Goal: Information Seeking & Learning: Learn about a topic

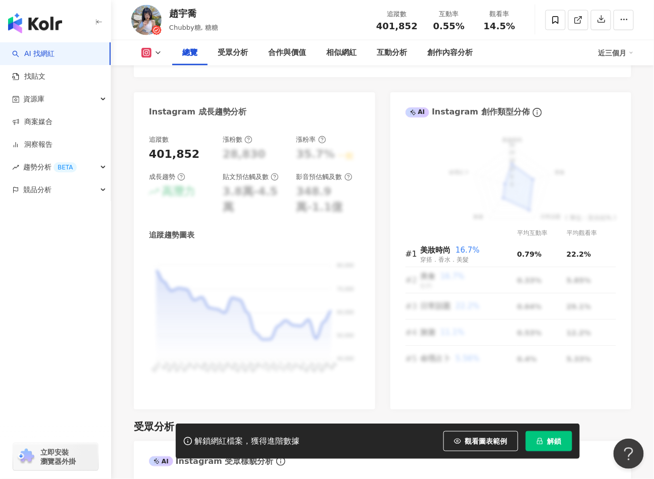
scroll to position [568, 0]
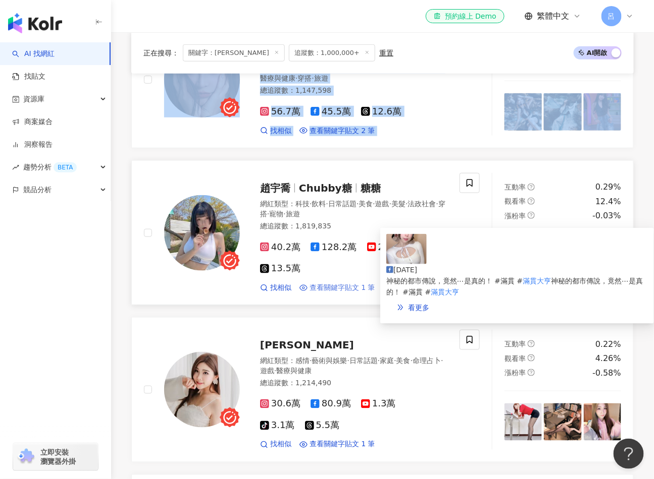
click at [336, 283] on span "查看關鍵字貼文 1 筆" at bounding box center [342, 288] width 66 height 10
click at [429, 304] on span "看更多" at bounding box center [418, 308] width 21 height 8
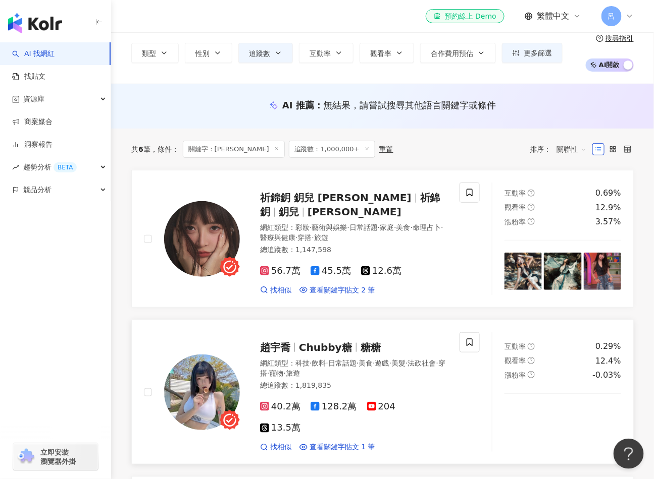
scroll to position [47, 0]
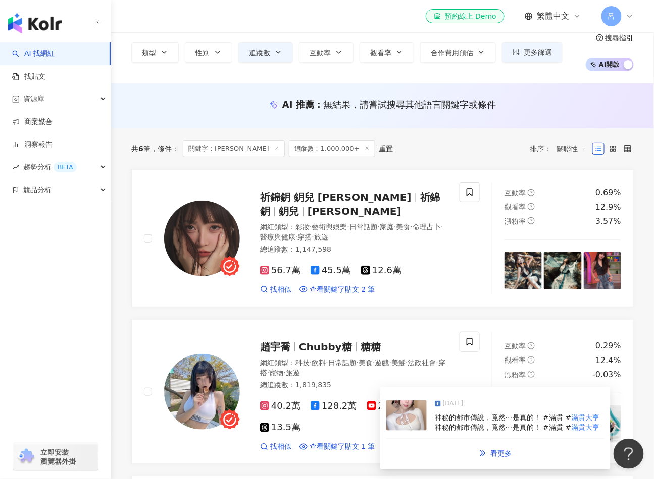
click at [475, 404] on div "[DATE]" at bounding box center [520, 406] width 170 height 14
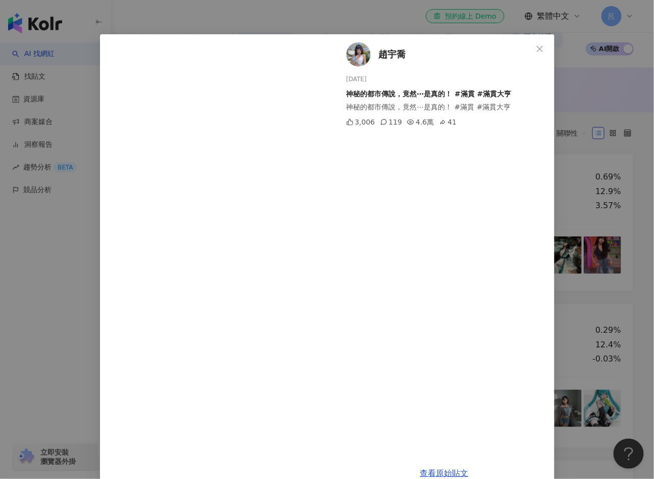
scroll to position [0, 0]
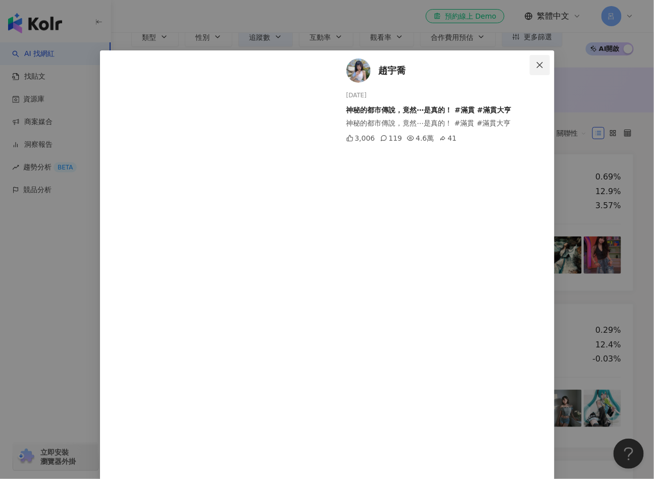
click at [535, 69] on button "Close" at bounding box center [539, 65] width 20 height 20
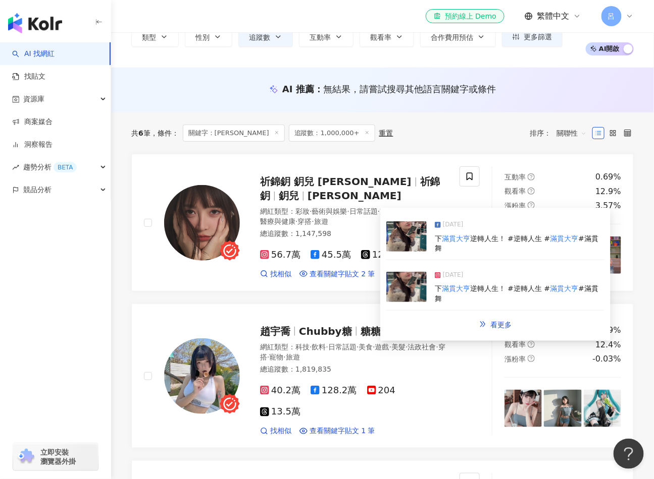
click at [479, 221] on div "2025/5/23" at bounding box center [520, 227] width 170 height 14
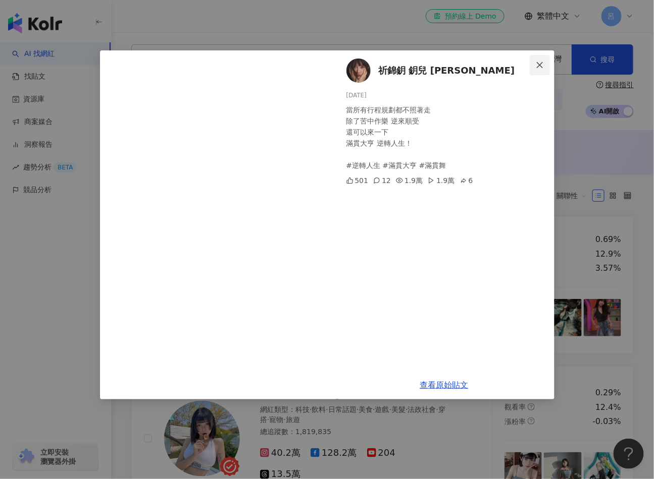
click at [537, 62] on icon "close" at bounding box center [539, 65] width 8 height 8
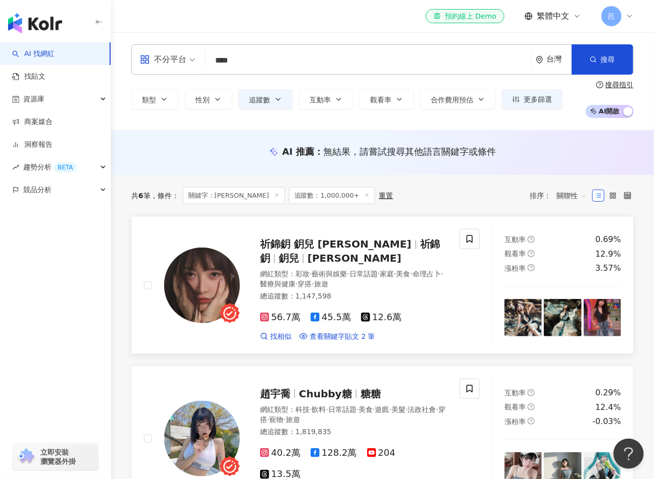
click at [451, 317] on div "祈錦鈅 鈅兒 Maxine Chi 祈錦鈅 鈅兒 Maxine Chi 網紅類型 ： 彩妝 · 藝術與娛樂 · 日常話題 · 家庭 · 美食 · 命理占卜 ·…" at bounding box center [301, 285] width 315 height 113
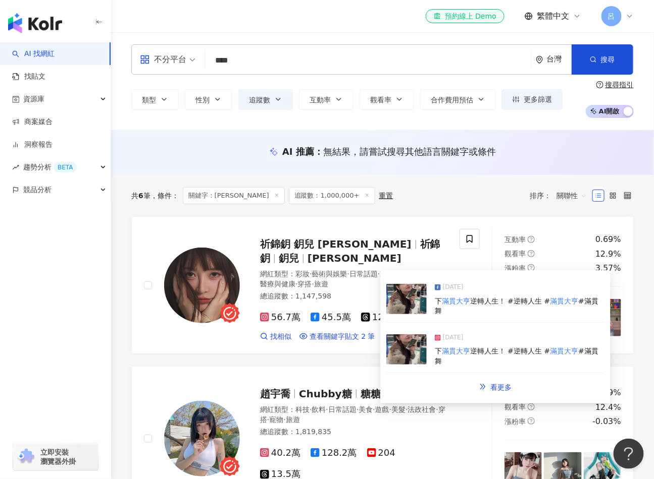
click at [456, 363] on div "下 滿貫大亨 逆轉人生！ #逆轉人生 # 滿貫大亨 #滿貫舞" at bounding box center [520, 357] width 170 height 20
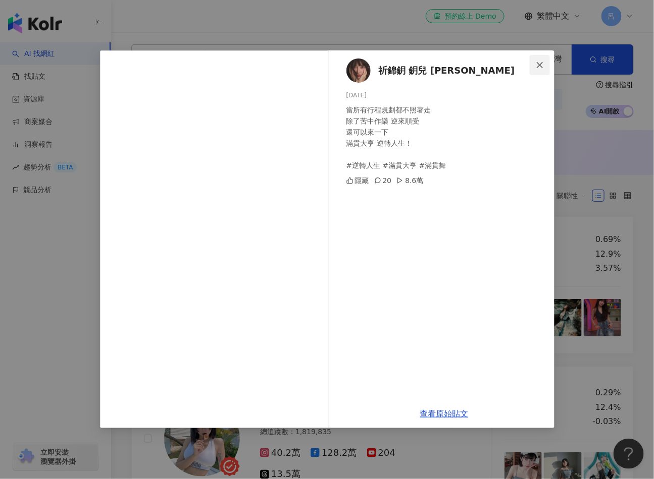
click at [539, 64] on icon "close" at bounding box center [539, 65] width 8 height 8
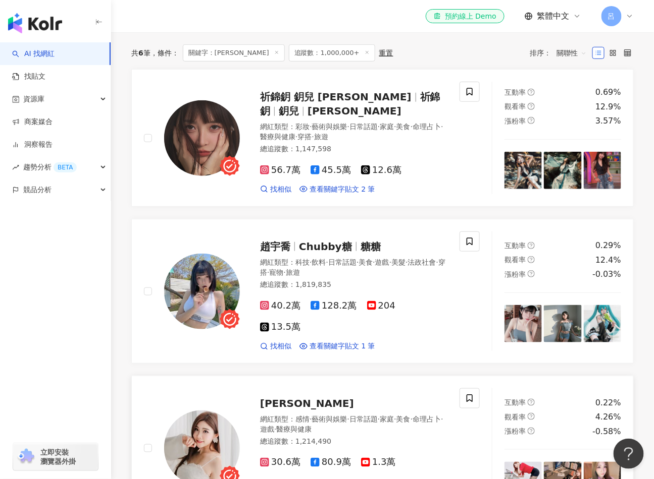
scroll to position [219, 0]
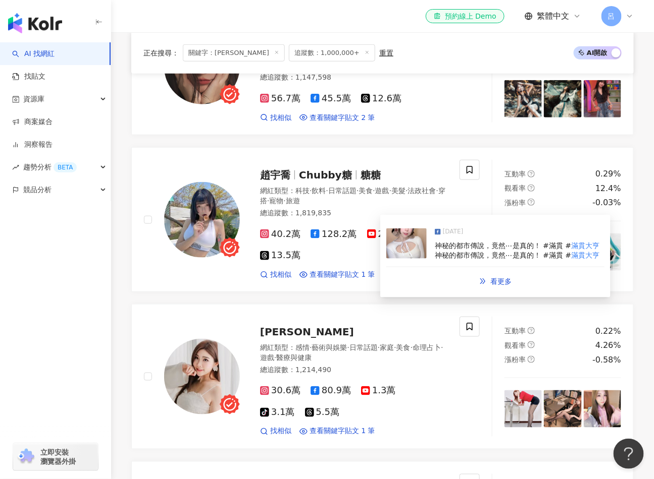
click at [488, 237] on div "[DATE]" at bounding box center [520, 234] width 170 height 14
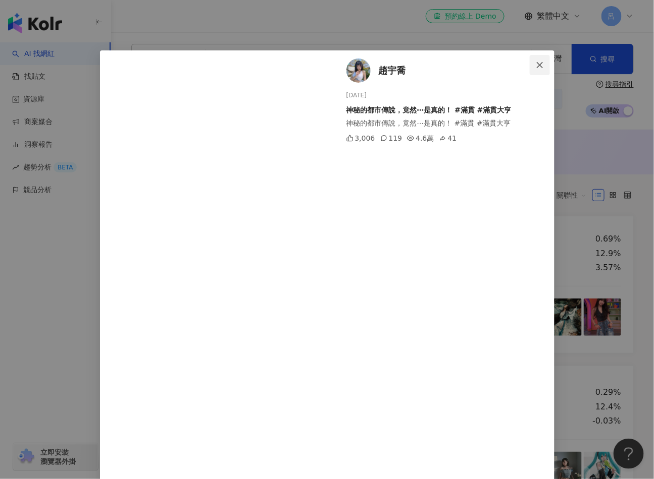
scroll to position [0, 0]
click at [539, 65] on icon "close" at bounding box center [539, 65] width 8 height 8
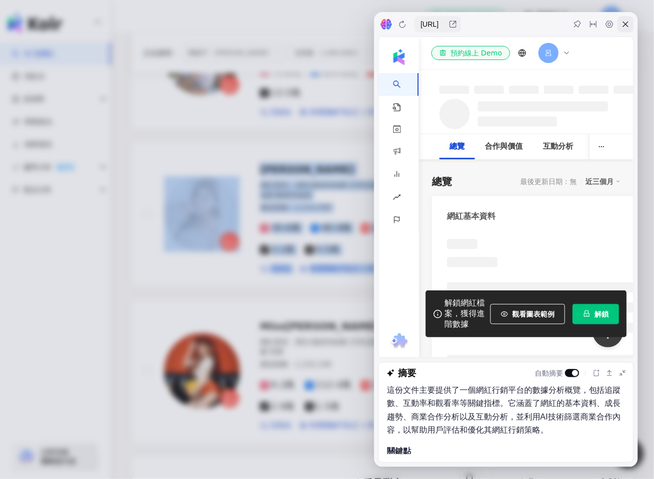
click at [623, 29] on div at bounding box center [625, 24] width 16 height 16
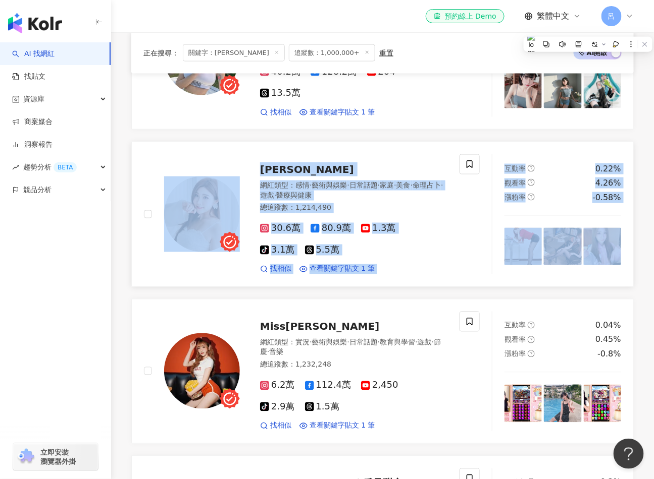
click at [326, 203] on div "總追蹤數 ： 1,214,490" at bounding box center [353, 208] width 187 height 10
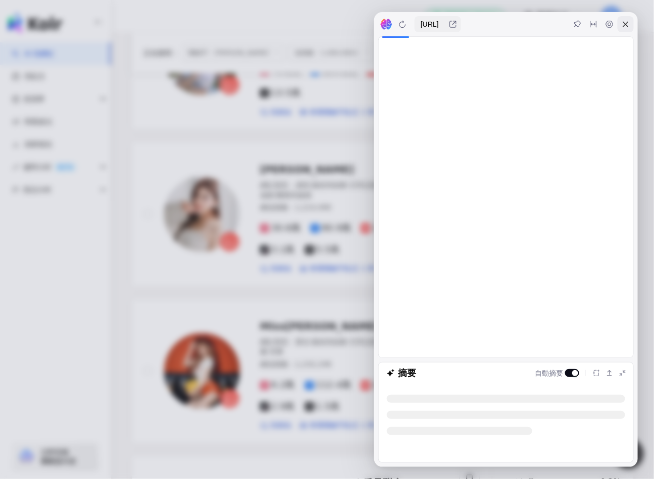
click at [628, 26] on icon at bounding box center [625, 24] width 8 height 8
click at [628, 28] on icon at bounding box center [625, 24] width 8 height 8
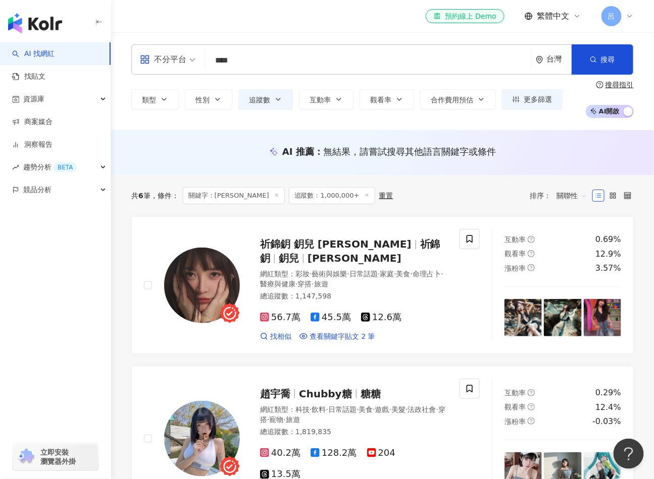
click at [649, 137] on div "AI 推薦 ： 無結果，請嘗試搜尋其他語言關鍵字或條件" at bounding box center [382, 152] width 543 height 45
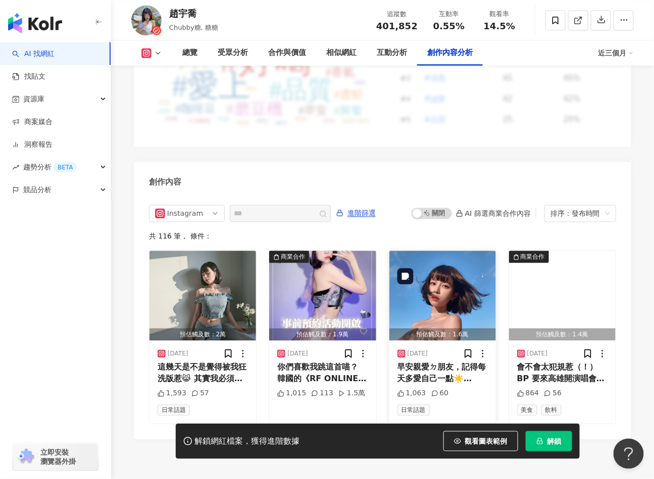
scroll to position [3079, 0]
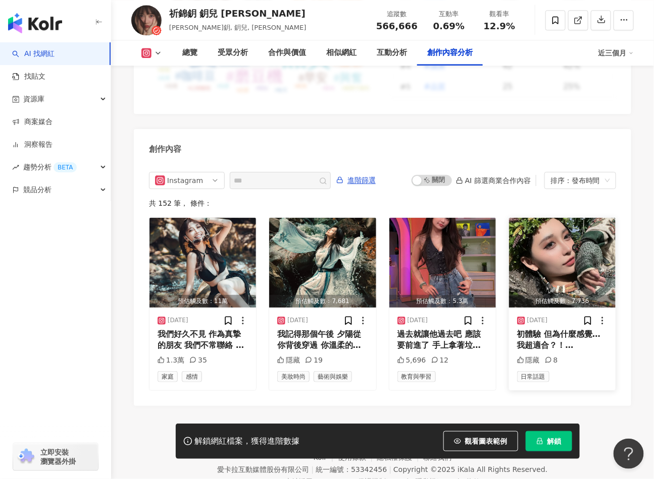
scroll to position [3088, 0]
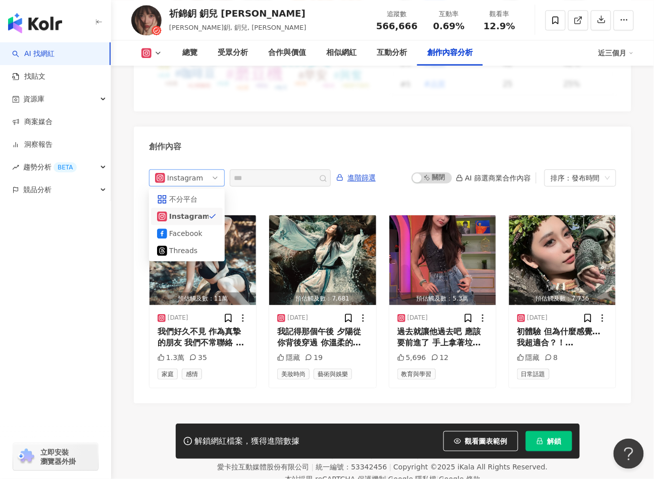
click at [205, 170] on span "Instagram" at bounding box center [187, 178] width 64 height 16
click at [202, 228] on div "Facebook" at bounding box center [187, 233] width 60 height 11
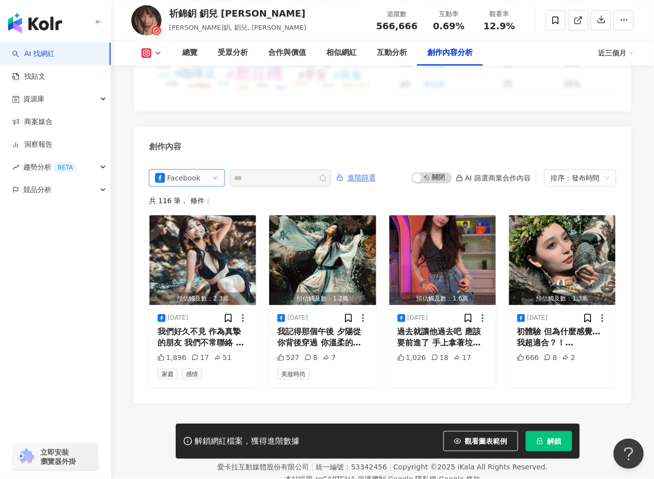
click at [359, 170] on span "進階篩選" at bounding box center [361, 178] width 28 height 16
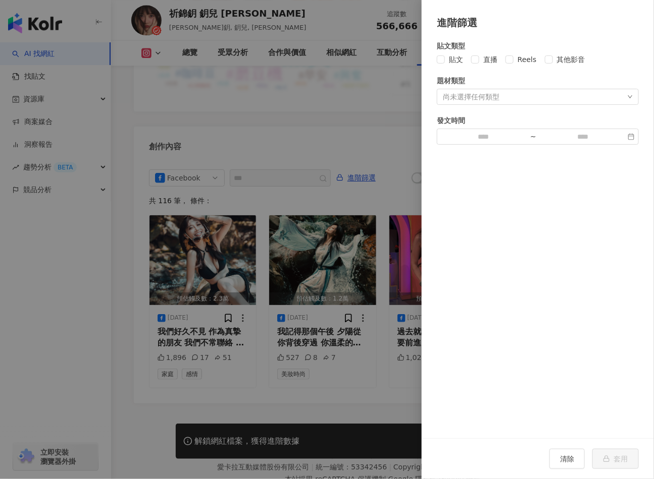
click at [371, 93] on div at bounding box center [327, 239] width 654 height 479
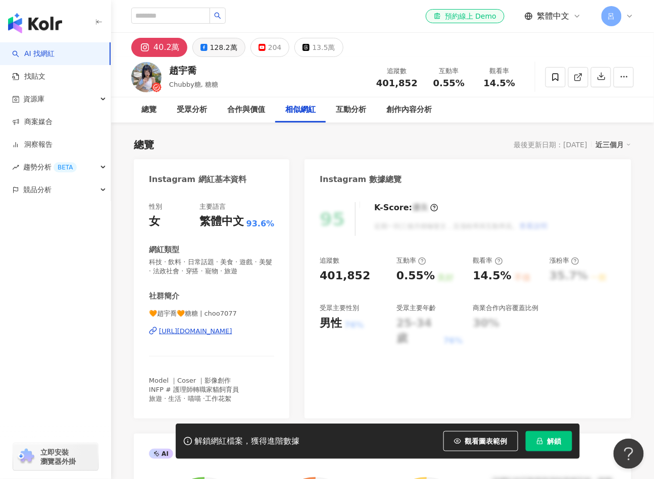
click at [214, 45] on div "128.2萬" at bounding box center [223, 47] width 27 height 14
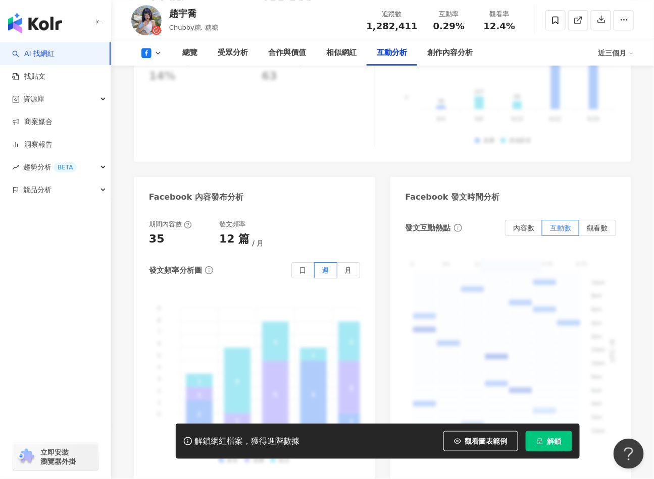
scroll to position [2722, 0]
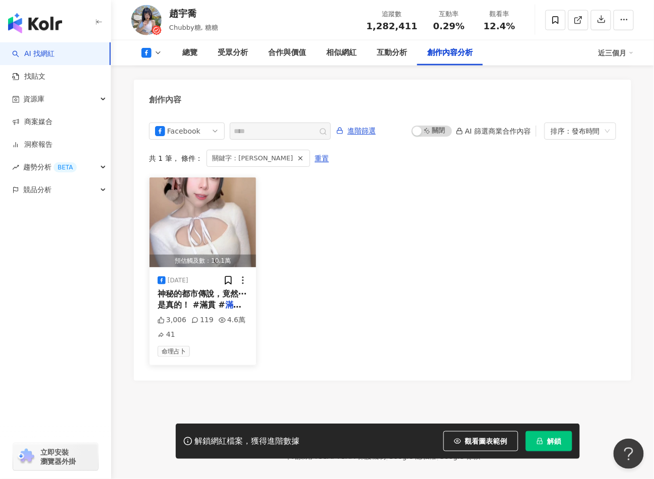
click at [197, 315] on div "3,006 119 4.6萬 41" at bounding box center [202, 327] width 90 height 25
click at [202, 235] on img "button" at bounding box center [202, 223] width 106 height 90
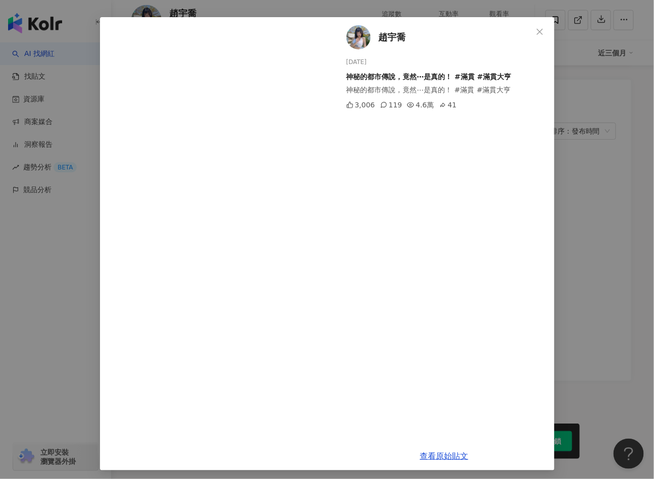
scroll to position [37, 0]
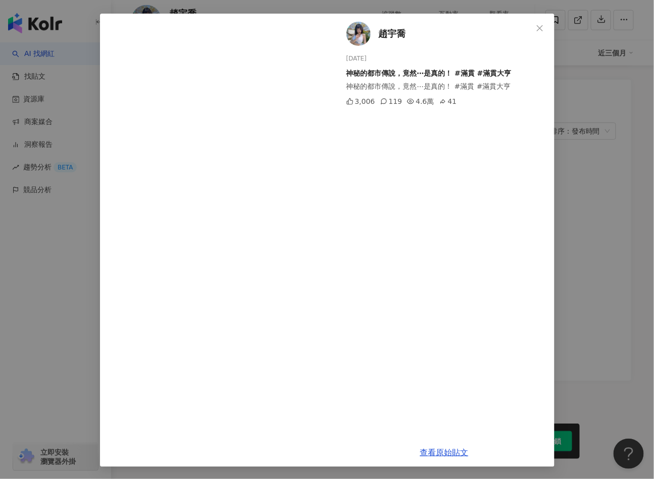
click at [438, 458] on div "查看原始貼文" at bounding box center [444, 453] width 220 height 29
click at [437, 452] on link "查看原始貼文" at bounding box center [444, 453] width 48 height 10
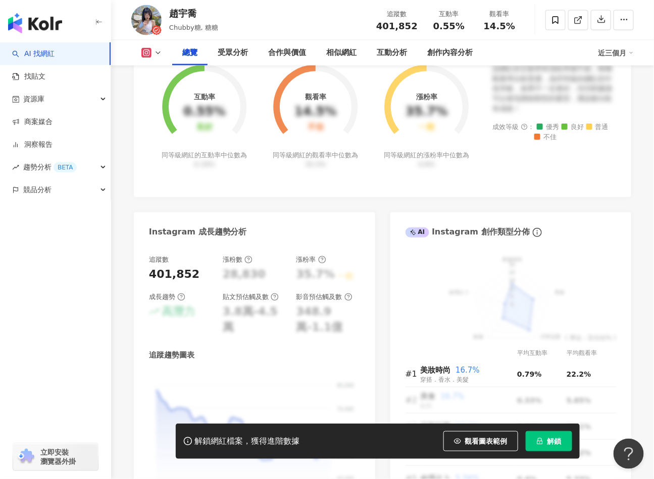
scroll to position [488, 0]
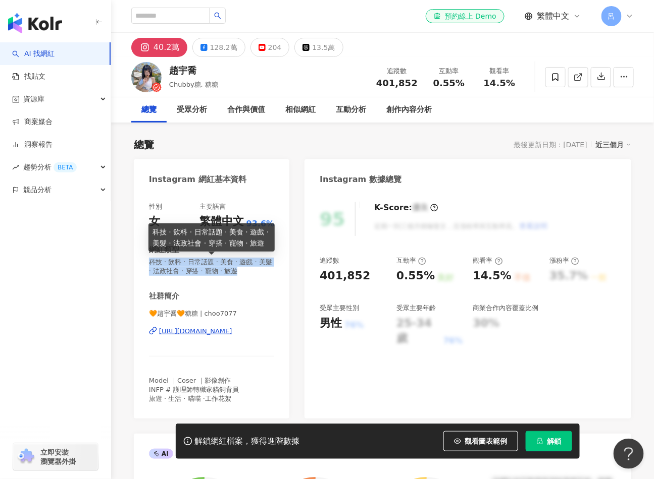
drag, startPoint x: 150, startPoint y: 261, endPoint x: 234, endPoint y: 274, distance: 84.7
click at [234, 274] on span "科技 · 飲料 · 日常話題 · 美食 · 遊戲 · 美髮 · 法政社會 · 穿搭 · 寵物 · 旅遊" at bounding box center [211, 267] width 125 height 18
copy span "科技 · 飲料 · 日常話題 · 美食 · 遊戲 · 美髮 · 法政社會 · 穿搭 · 寵物 · 旅遊"
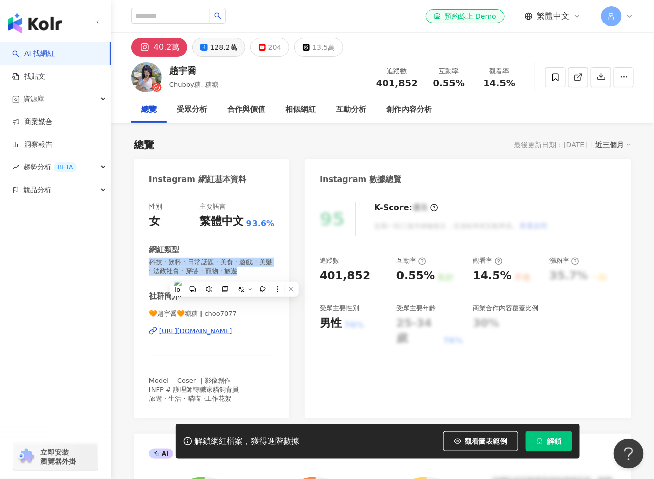
click at [223, 50] on div "128.2萬" at bounding box center [223, 47] width 27 height 14
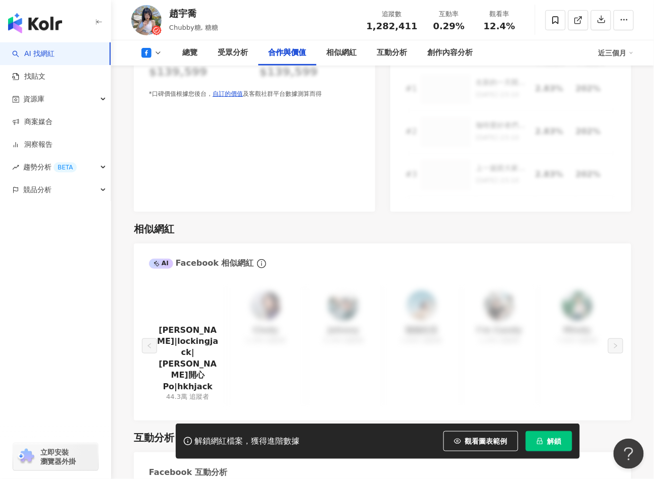
scroll to position [1540, 0]
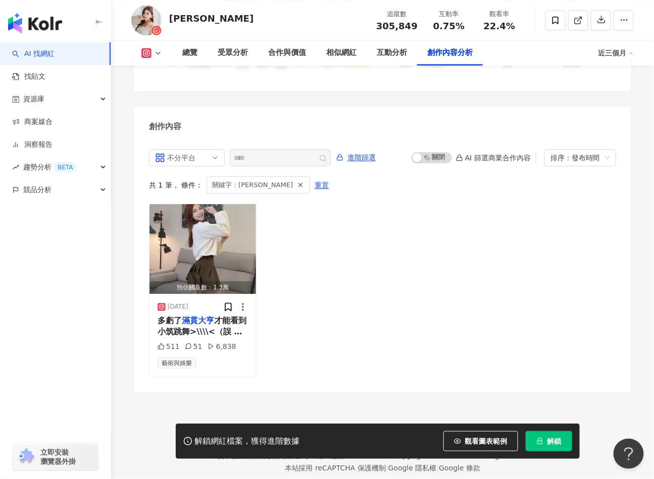
scroll to position [3052, 0]
drag, startPoint x: 167, startPoint y: 280, endPoint x: 201, endPoint y: 280, distance: 34.3
click at [201, 302] on div "2025/5/22" at bounding box center [202, 307] width 90 height 10
copy div "2025/5/22"
click at [214, 315] on span "才能看到小筑跳舞>\\\\<（誤 想要逆轉人生嗎？ 快來一起玩" at bounding box center [201, 336] width 89 height 43
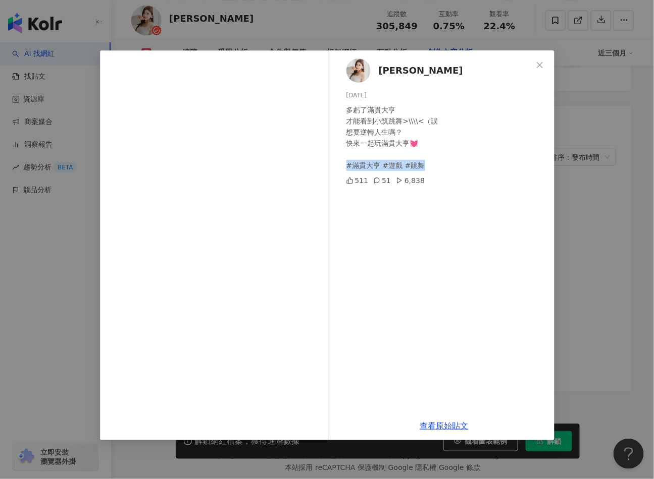
drag, startPoint x: 346, startPoint y: 166, endPoint x: 420, endPoint y: 164, distance: 74.2
click at [420, 164] on div "多虧了滿貫大亨 才能看到小筑跳舞>\\\\<（誤 想要逆轉人生嗎？ 快來一起玩滿貫大亨💓 #滿貫大亨 #遊戲 #跳舞" at bounding box center [446, 137] width 200 height 67
copy div "滿貫大亨 #遊戲 #跳舞"
click at [540, 68] on icon "close" at bounding box center [539, 65] width 8 height 8
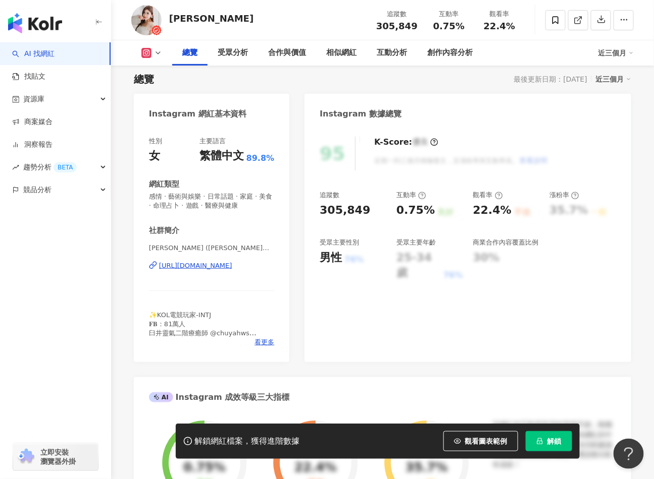
scroll to position [0, 0]
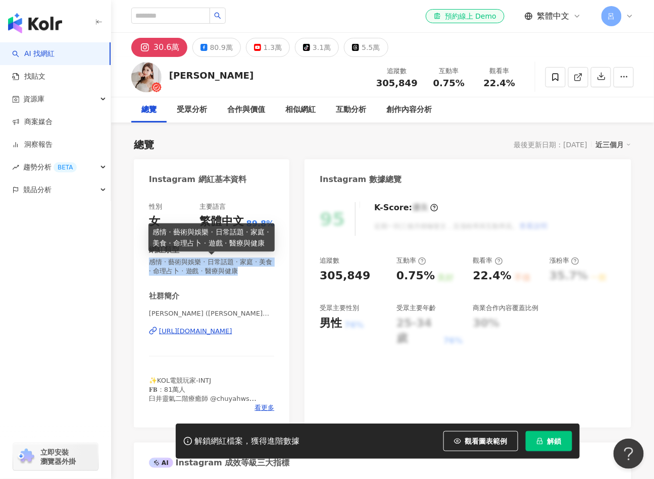
drag, startPoint x: 149, startPoint y: 261, endPoint x: 234, endPoint y: 267, distance: 85.5
click at [234, 267] on span "感情 · 藝術與娛樂 · 日常話題 · 家庭 · 美食 · 命理占卜 · 遊戲 · 醫療與健康" at bounding box center [211, 267] width 125 height 18
copy span "感情 · 藝術與娛樂 · 日常話題 · 家庭 · 美食 · 命理占卜 · 遊戲 · 醫療與健康"
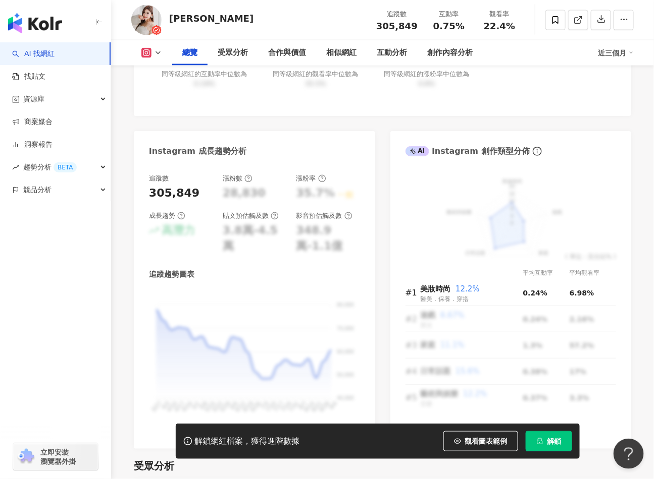
scroll to position [493, 0]
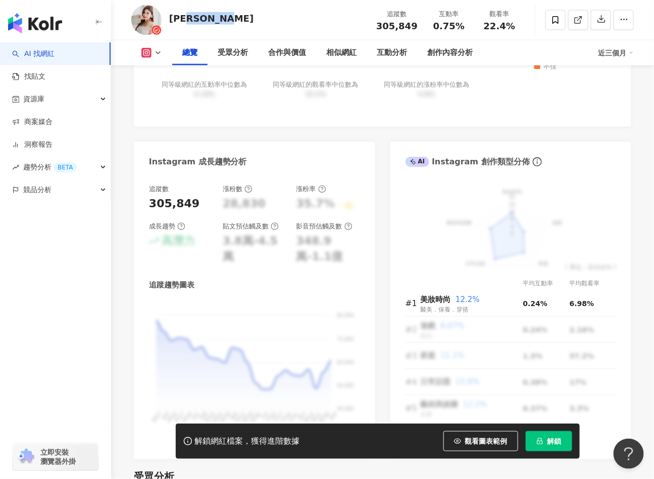
drag, startPoint x: 237, startPoint y: 19, endPoint x: 183, endPoint y: 21, distance: 54.5
click at [191, 20] on div "張小筑 Ya Chu 追蹤數 305,849 互動率 0.75% 觀看率 22.4%" at bounding box center [382, 20] width 543 height 40
click at [179, 21] on div "[PERSON_NAME]" at bounding box center [211, 18] width 84 height 13
drag, startPoint x: 172, startPoint y: 19, endPoint x: 196, endPoint y: 20, distance: 24.3
click at [196, 20] on div "[PERSON_NAME]" at bounding box center [211, 18] width 84 height 13
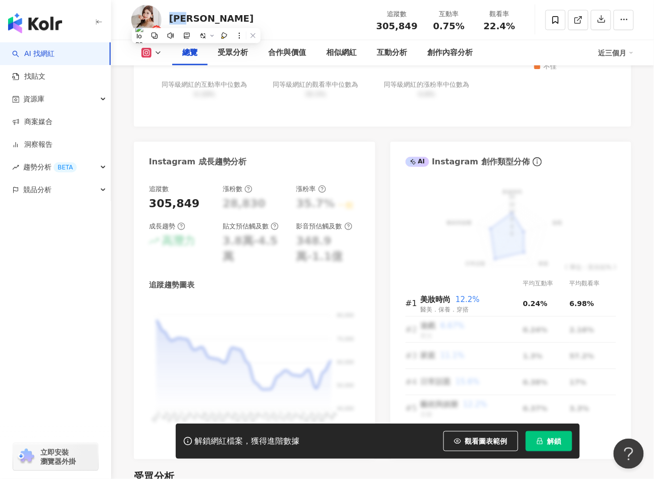
copy div "張小筑"
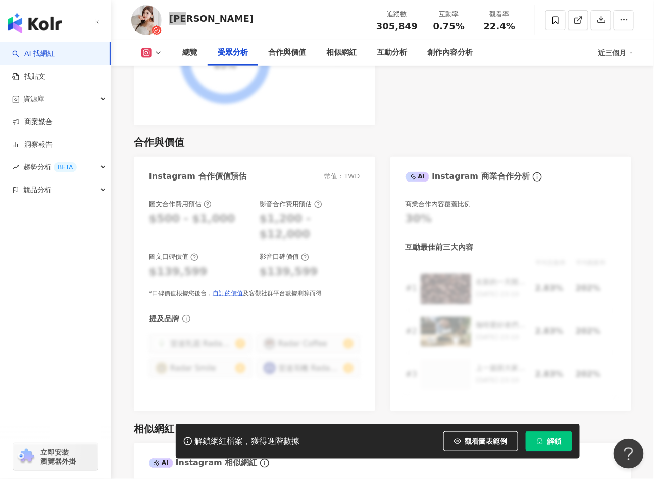
scroll to position [0, 0]
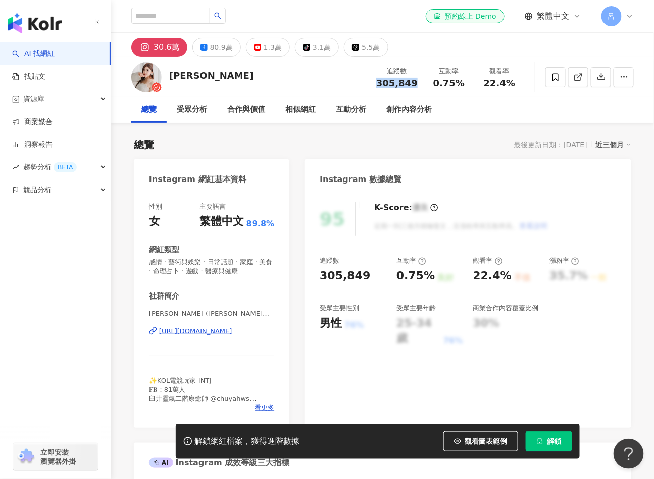
drag, startPoint x: 382, startPoint y: 84, endPoint x: 414, endPoint y: 83, distance: 32.3
click at [414, 83] on span "305,849" at bounding box center [396, 83] width 41 height 11
copy span "305,849"
drag, startPoint x: 437, startPoint y: 83, endPoint x: 453, endPoint y: 83, distance: 16.1
click at [453, 83] on div "0.75%" at bounding box center [448, 83] width 38 height 10
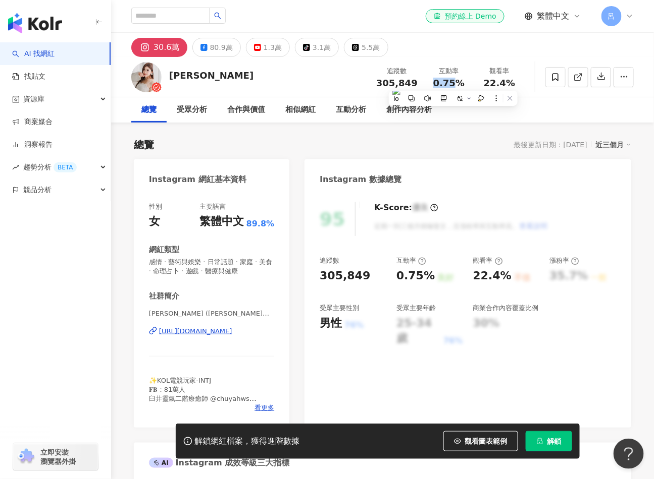
copy span "0.75"
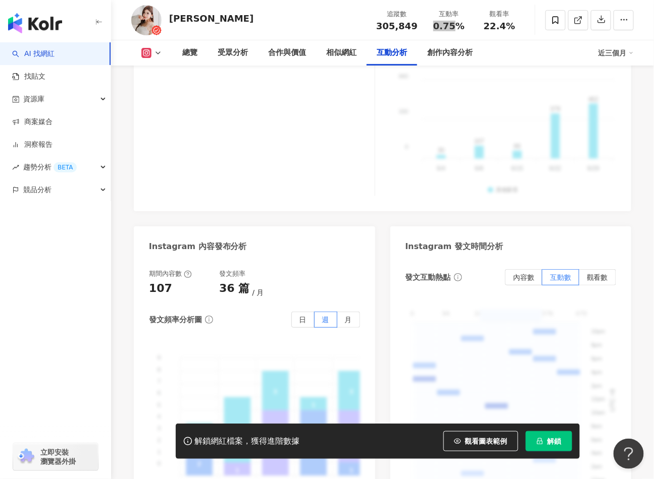
scroll to position [2396, 0]
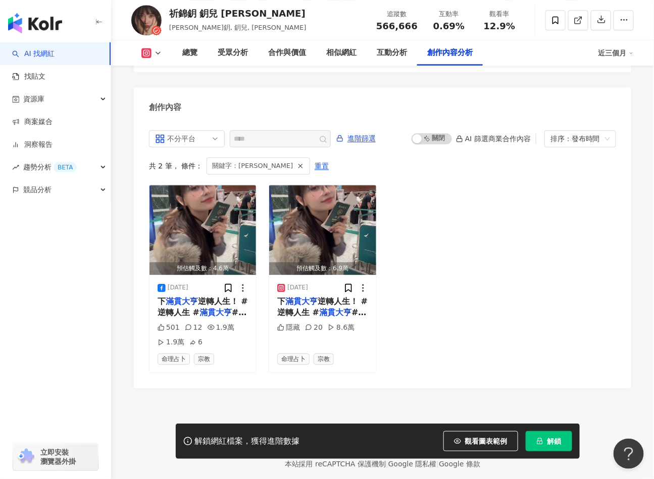
scroll to position [3112, 0]
